Goal: Transaction & Acquisition: Book appointment/travel/reservation

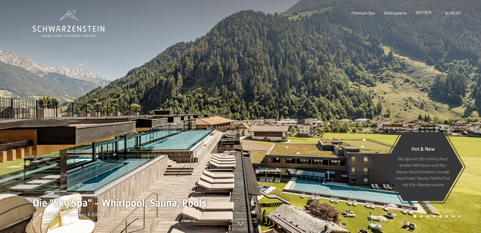
click at [423, 11] on span "BUCHEN" at bounding box center [423, 12] width 15 height 5
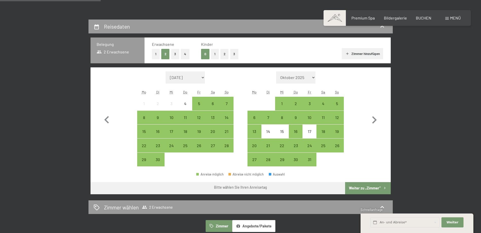
click at [154, 55] on button "1" at bounding box center [156, 54] width 8 height 10
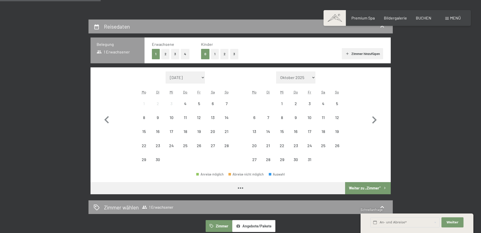
click at [213, 55] on button "1" at bounding box center [215, 54] width 8 height 10
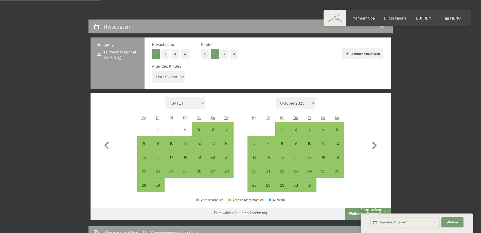
click at [178, 75] on select "Unter 1 Jahr 1 Jahr 2 Jahre 3 Jahre 4 Jahre 5 Jahre 6 Jahre 7 Jahre 8 Jahre 9 J…" at bounding box center [168, 77] width 33 height 12
select select "10"
click at [152, 71] on select "Unter 1 Jahr 1 Jahr 2 Jahre 3 Jahre 4 Jahre 5 Jahre 6 Jahre 7 Jahre 8 Jahre 9 J…" at bounding box center [168, 77] width 33 height 12
click at [314, 103] on select "Oktober 2025 November 2025 Dezember 2025 Januar 2026 Februar 2026 März 2026 Apr…" at bounding box center [296, 103] width 40 height 12
select select "2026-01-01"
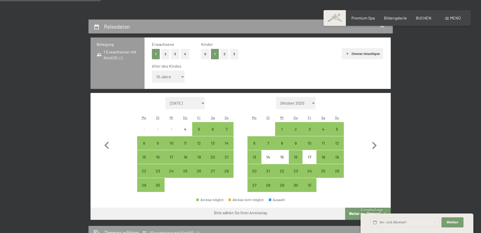
select select "2026-02-01"
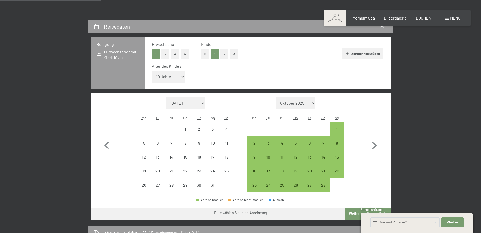
select select "2026-01-01"
select select "2026-02-01"
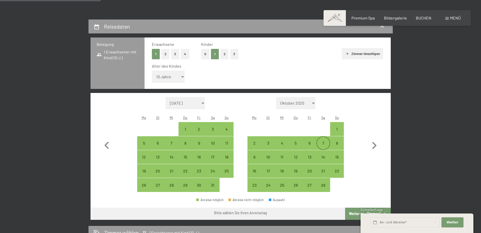
click at [323, 144] on div "7" at bounding box center [323, 147] width 13 height 13
select select "2026-01-01"
select select "2026-02-01"
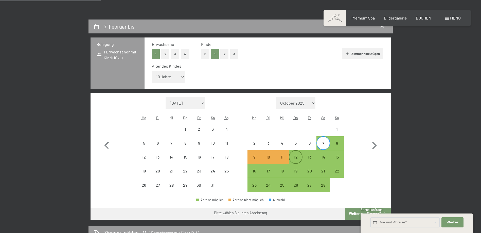
click at [299, 158] on div "12" at bounding box center [295, 161] width 13 height 13
select select "2026-01-01"
select select "2026-02-01"
